Goal: Communication & Community: Answer question/provide support

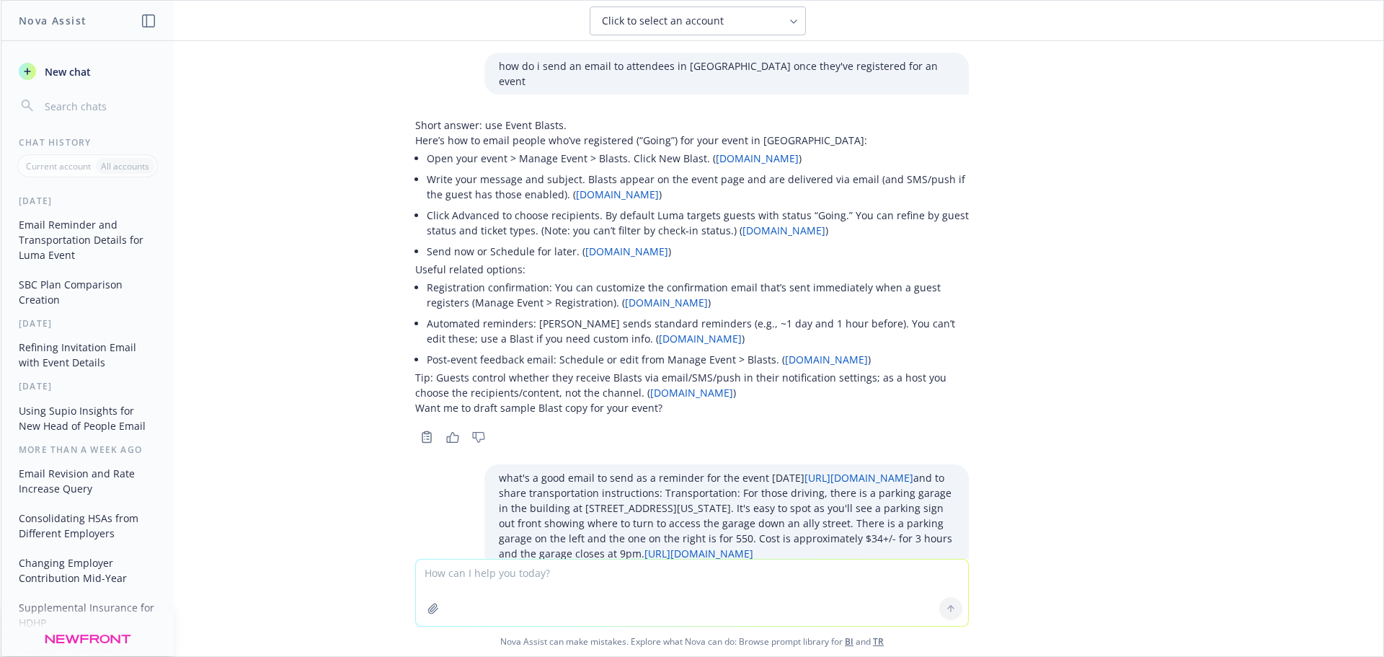
scroll to position [1790, 0]
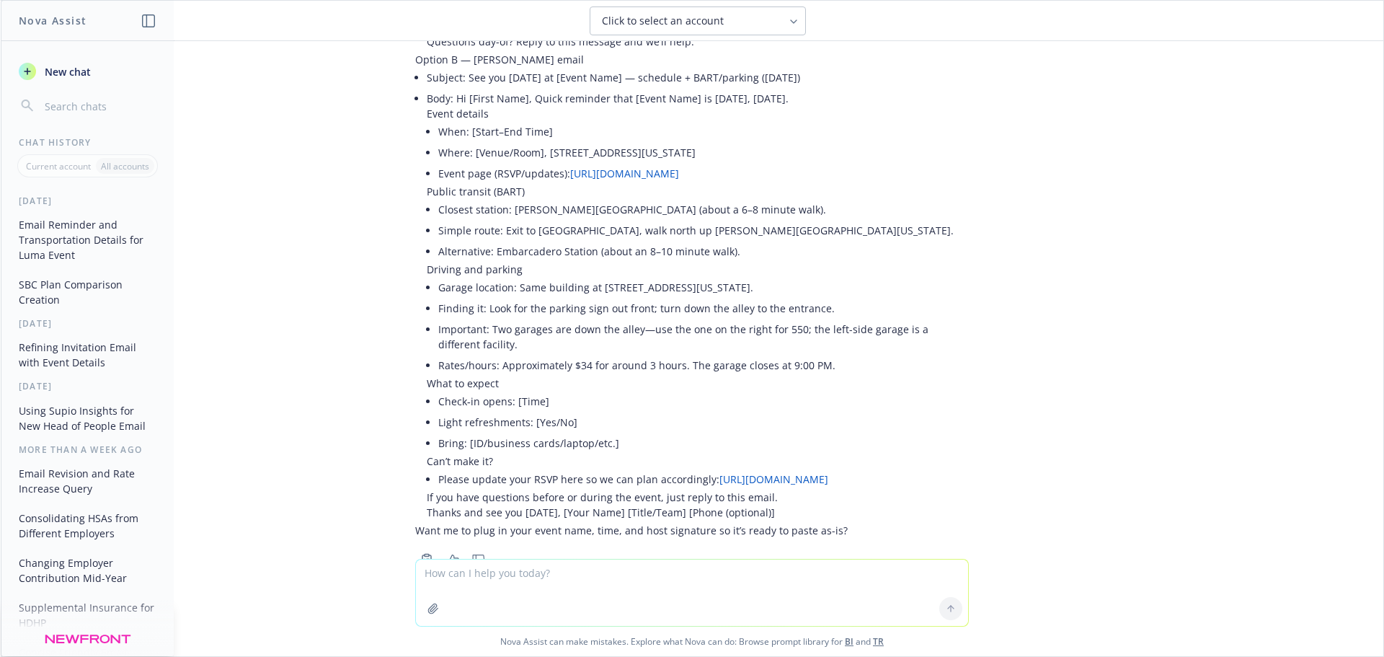
click at [523, 573] on textarea at bounding box center [692, 592] width 552 height 66
click at [620, 572] on textarea "what's a good email response to someone who just cancelled on coming to the eve…" at bounding box center [692, 592] width 552 height 68
click at [898, 571] on textarea "what's a good email response to someone I don't know who just cancelled on comi…" at bounding box center [692, 592] width 552 height 68
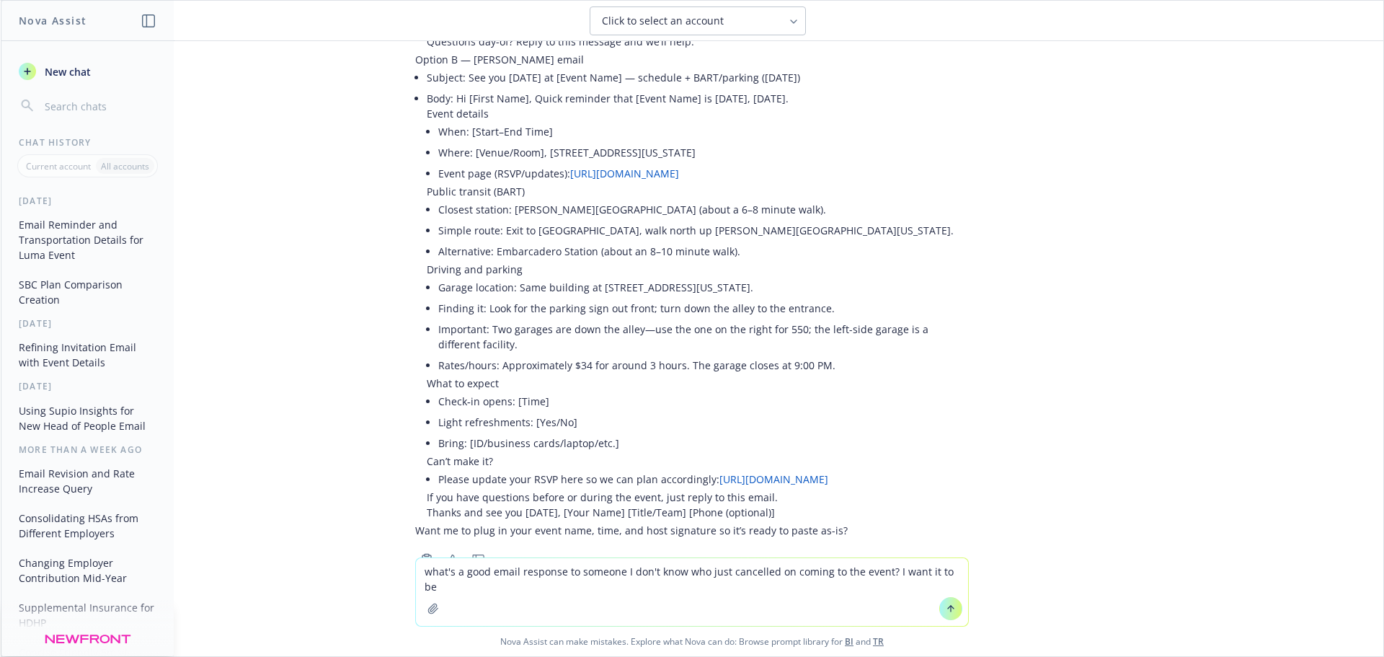
click at [955, 574] on textarea "what's a good email response to someone I don't know who just cancelled on comi…" at bounding box center [692, 592] width 552 height 68
type textarea "what's a good email response to someone I don't know who just cancelled on comi…"
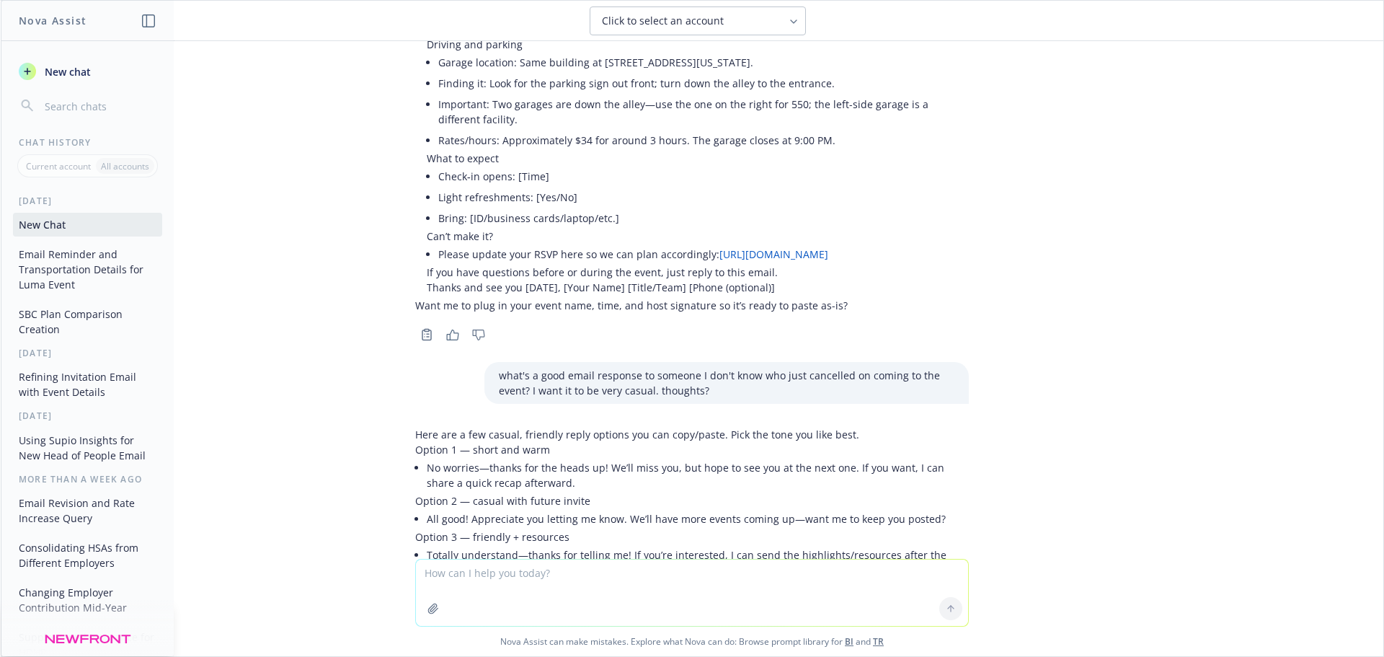
scroll to position [2160, 0]
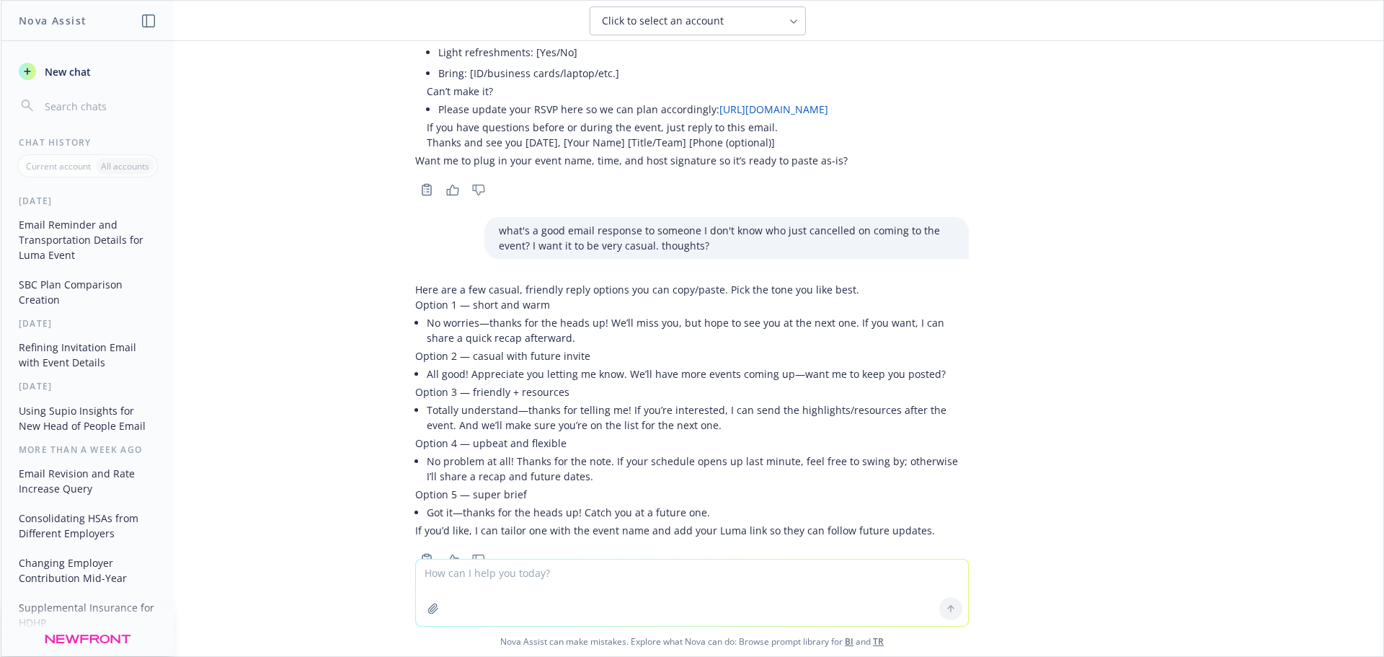
click at [572, 566] on textarea at bounding box center [692, 592] width 552 height 66
type textarea "i want to get a coffee meeting with her"
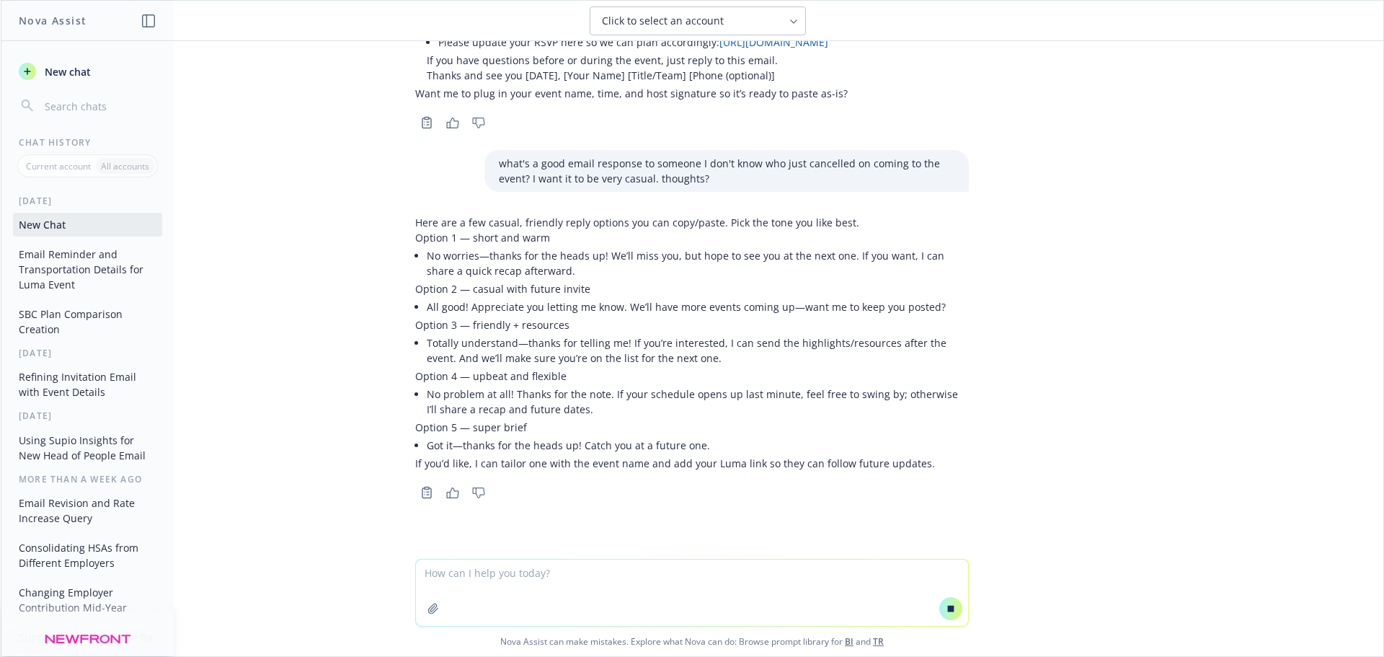
scroll to position [2114, 0]
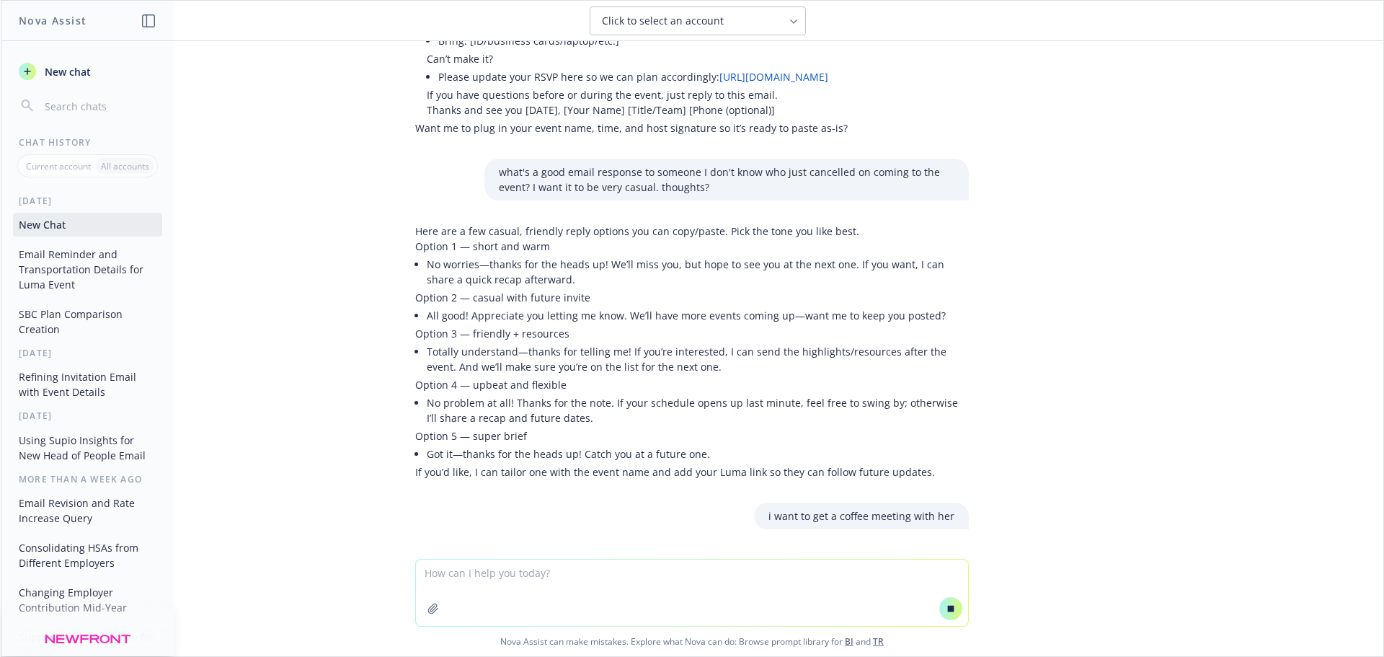
click at [567, 254] on li "No worries—thanks for the heads up! We’ll miss you, but hope to see you at the …" at bounding box center [698, 272] width 542 height 36
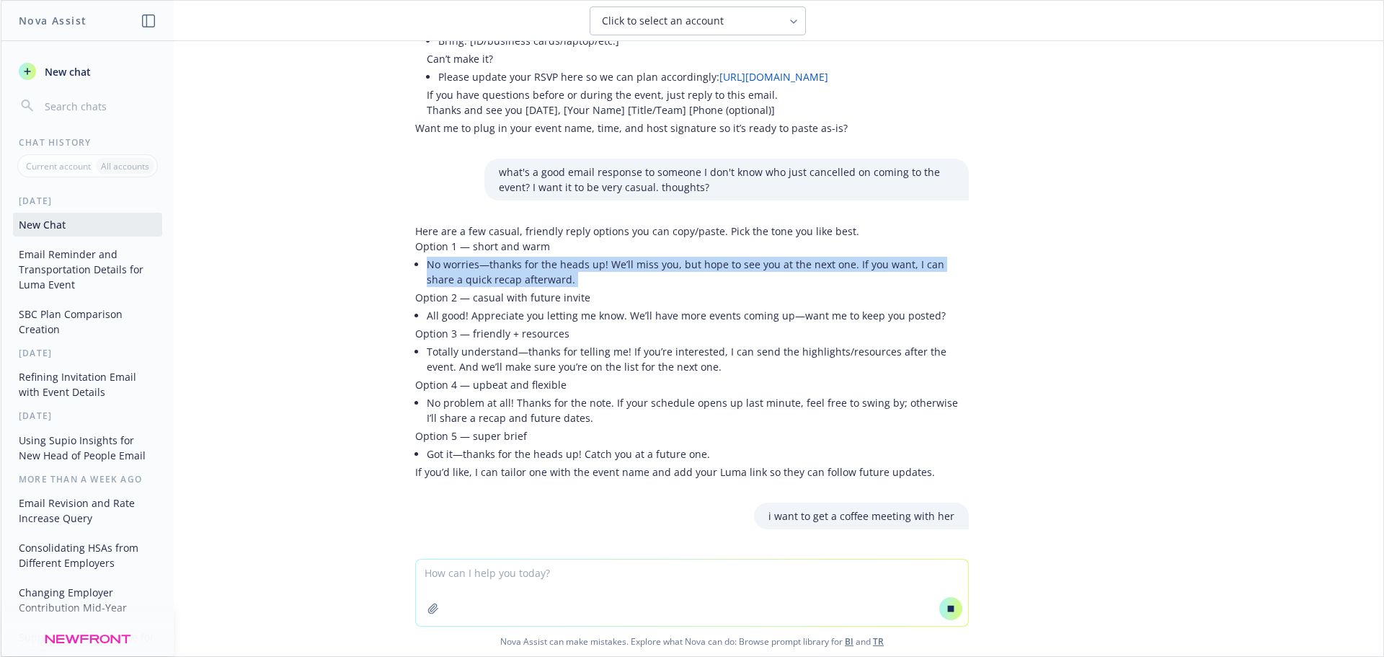
click at [567, 254] on li "No worries—thanks for the heads up! We’ll miss you, but hope to see you at the …" at bounding box center [698, 272] width 542 height 36
copy div "No worries—thanks for the heads up! We’ll miss you, but hope to see you at the …"
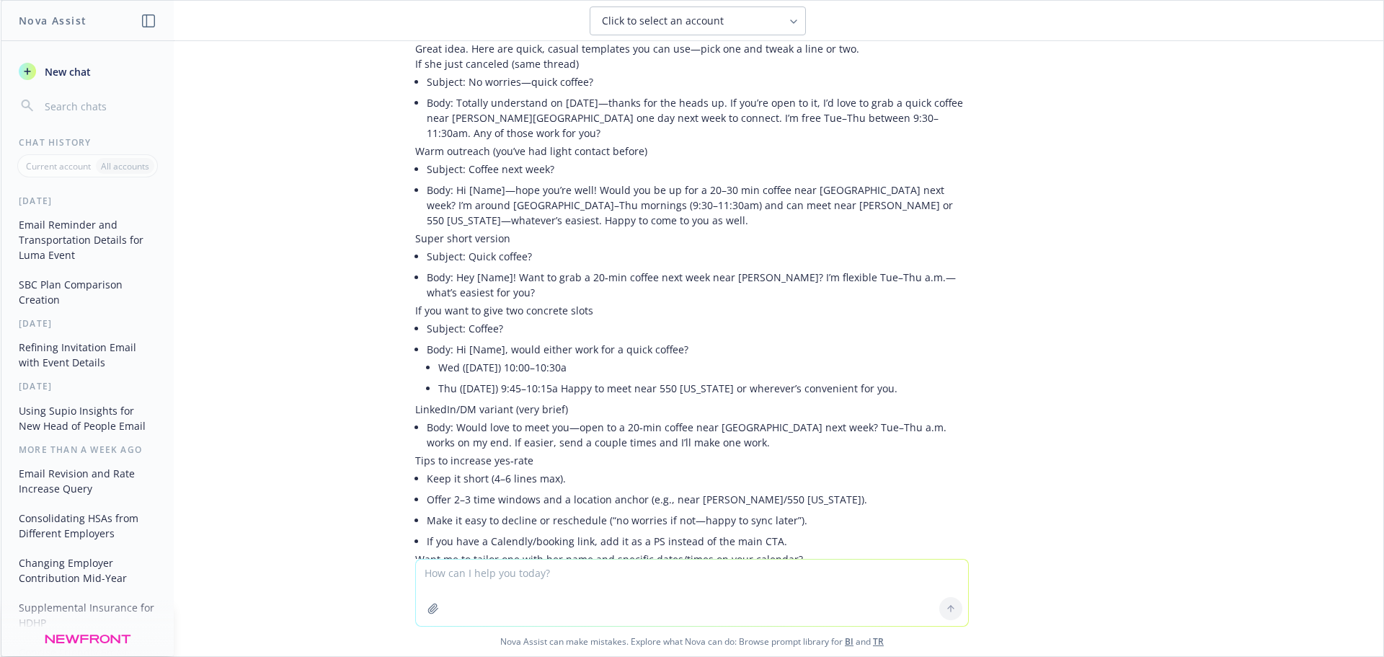
scroll to position [2775, 0]
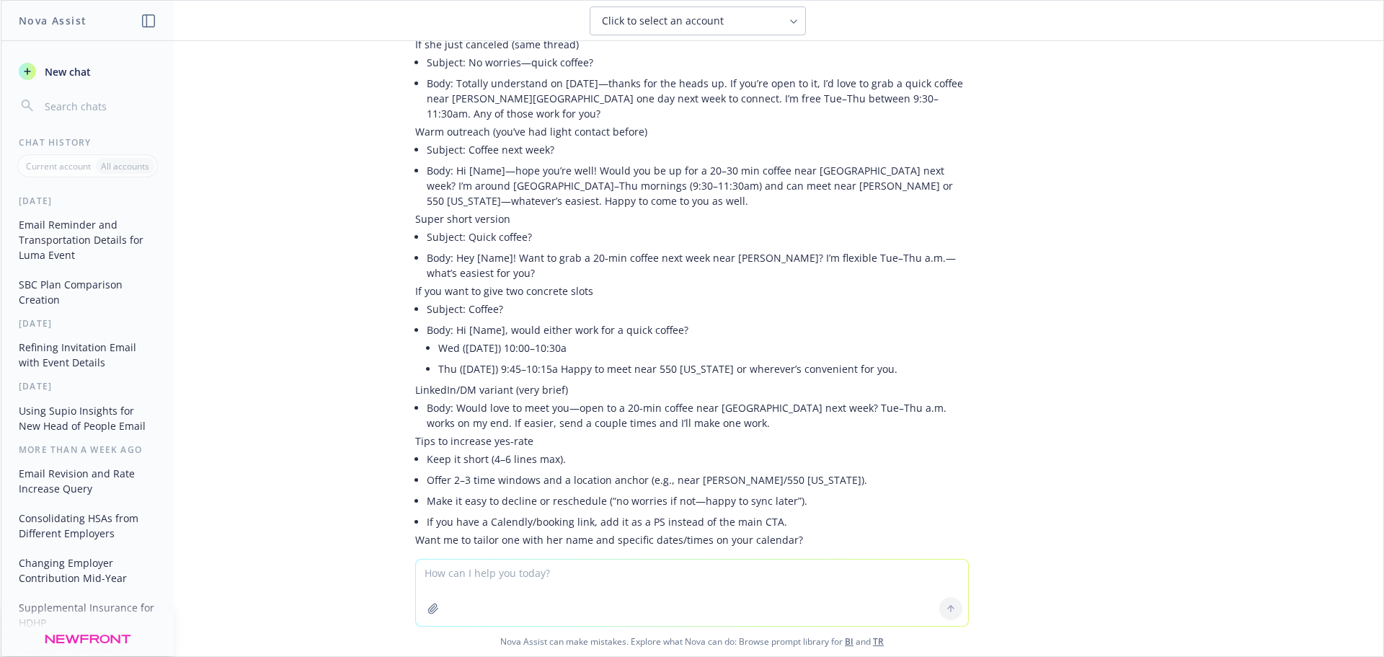
click at [494, 575] on textarea at bounding box center [692, 592] width 552 height 66
paste textarea "No worries—thanks for the heads up, [PERSON_NAME]! We’ll miss you but hope to s…"
type textarea "help revise teh second sentence - No worries—thanks for the heads up, [PERSON_N…"
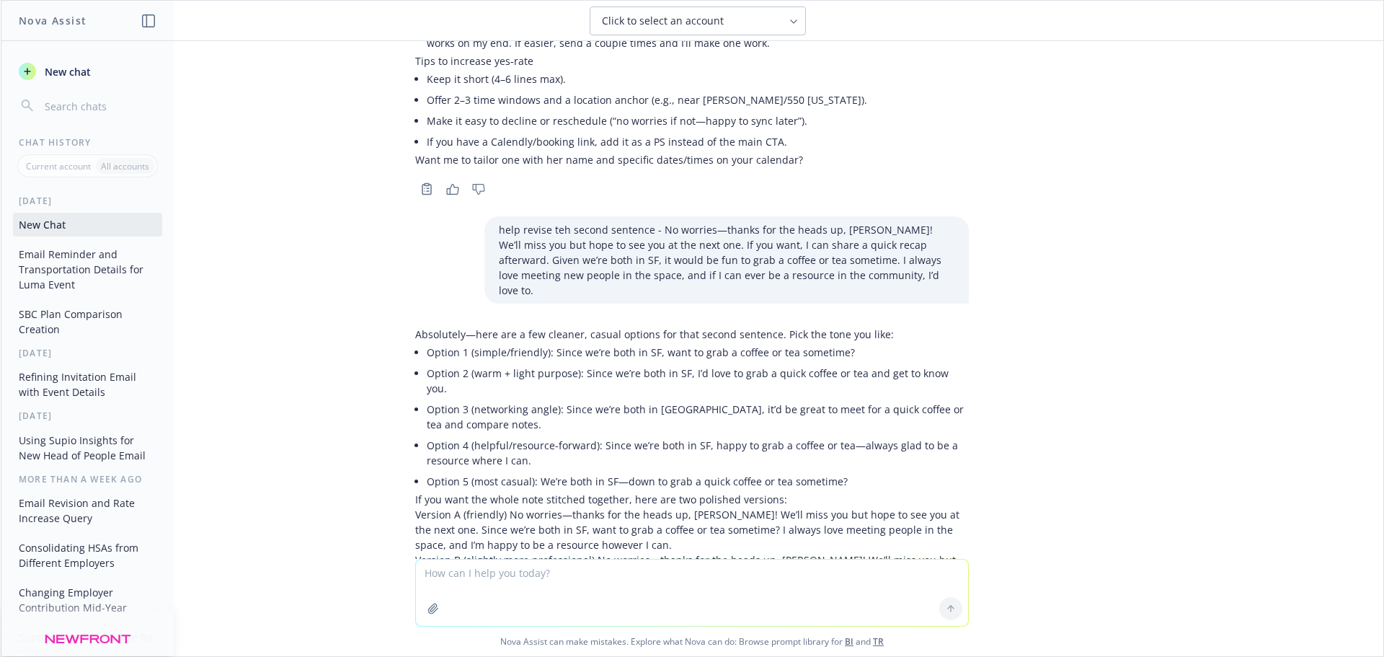
scroll to position [3199, 0]
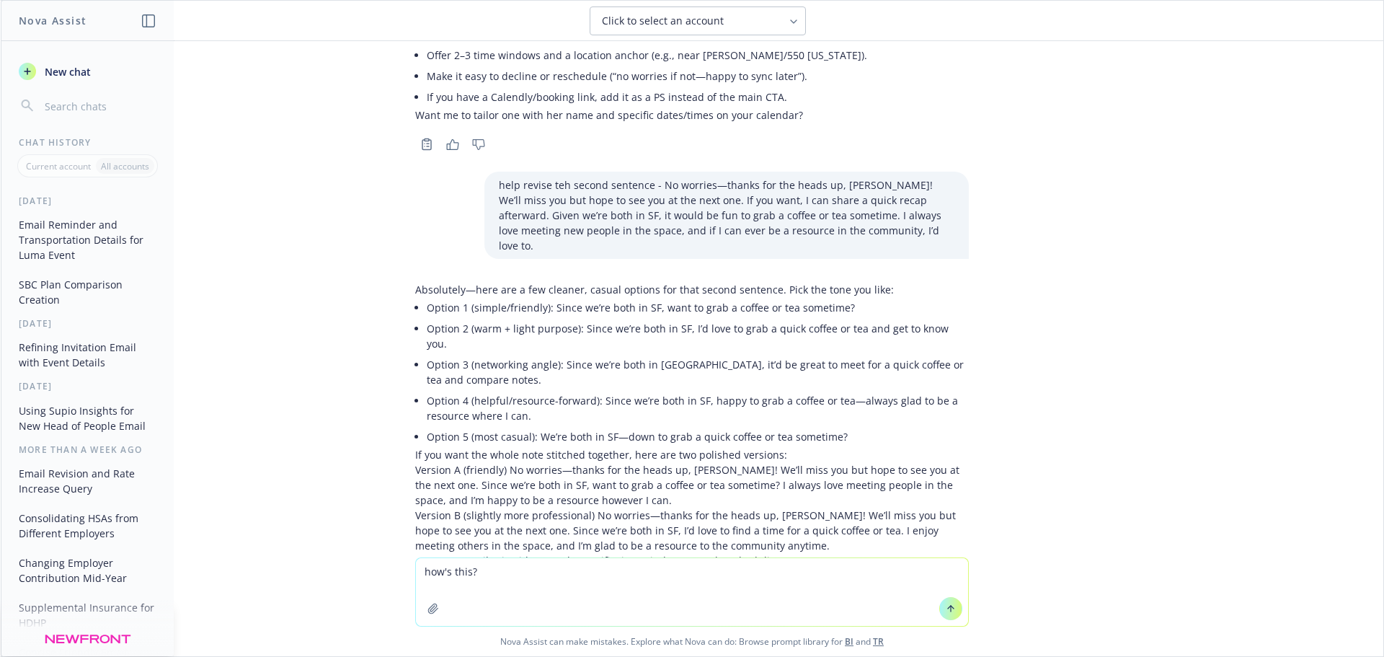
paste textarea "No worries—thanks for the heads up, [PERSON_NAME]! We’ll miss you but hope to s…"
type textarea "how's this? No worries—thanks for the heads up, [PERSON_NAME]! We’ll miss you b…"
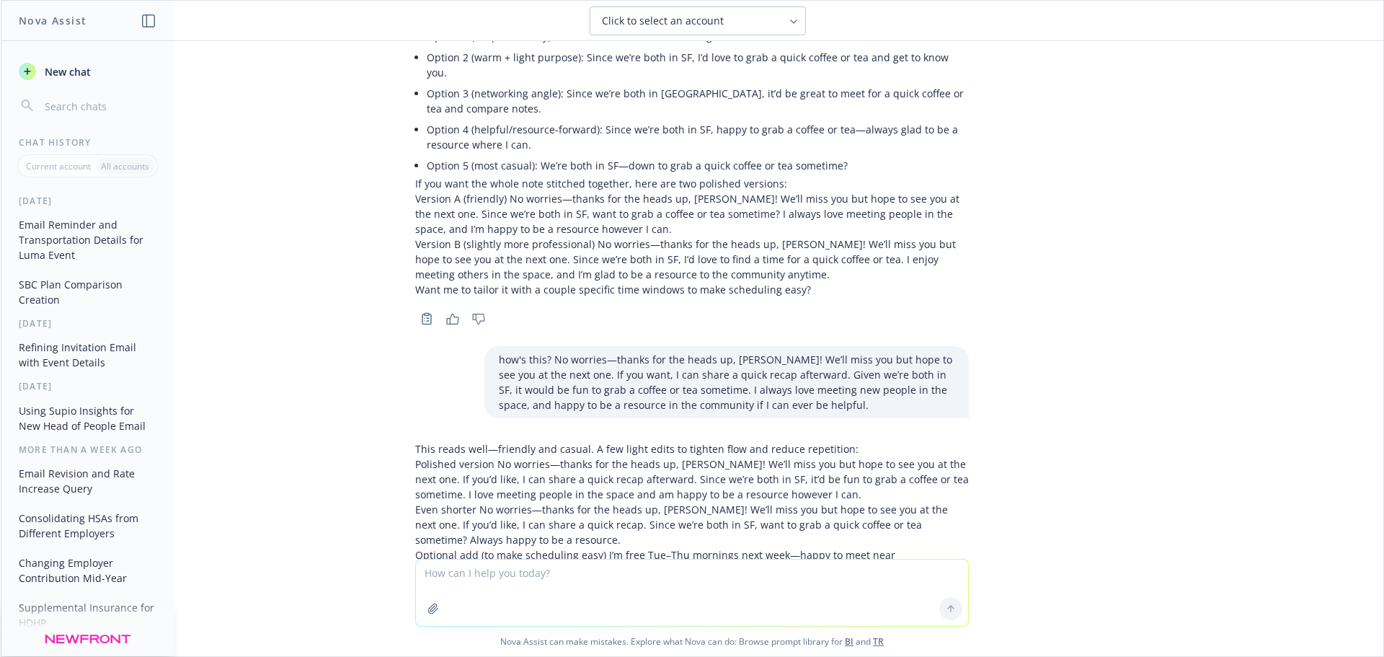
scroll to position [3479, 0]
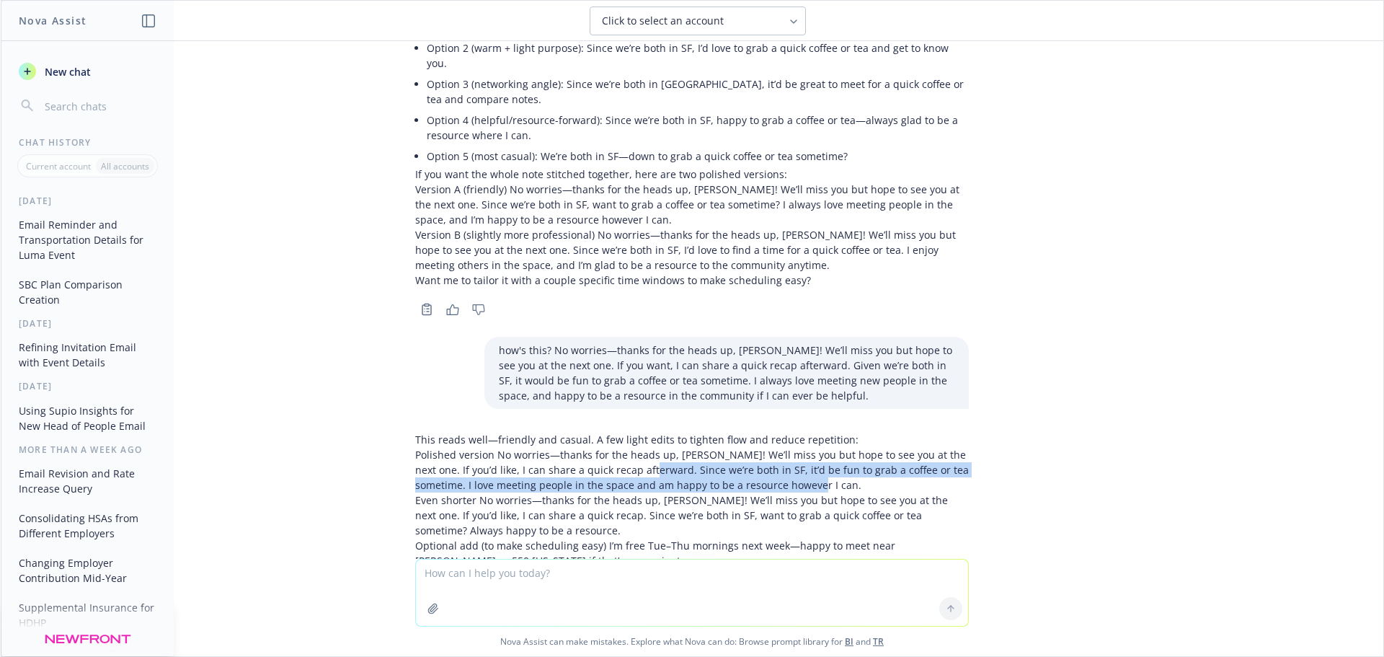
drag, startPoint x: 786, startPoint y: 407, endPoint x: 626, endPoint y: 397, distance: 160.3
click at [626, 447] on p "Polished version No worries—thanks for the heads up, [PERSON_NAME]! We’ll miss …" at bounding box center [692, 469] width 554 height 45
copy p "Since we’re both in SF, it’d be fun to grab a coffee or tea sometime. I love me…"
